Goal: Task Accomplishment & Management: Manage account settings

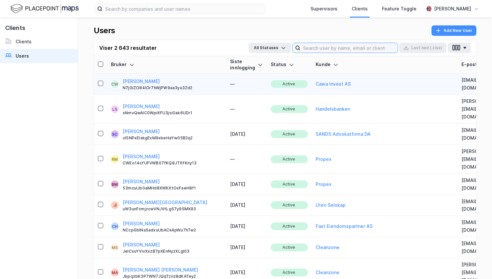
click at [369, 47] on input at bounding box center [348, 48] width 97 height 10
click at [341, 50] on input at bounding box center [348, 48] width 97 height 10
